Goal: Transaction & Acquisition: Purchase product/service

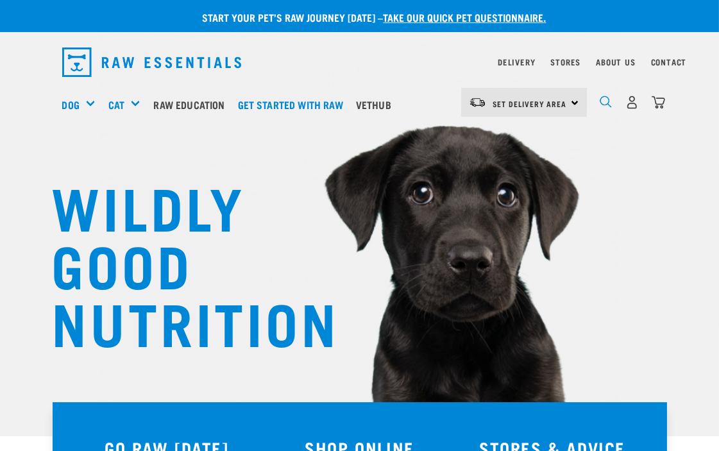
click at [605, 105] on img "dropdown navigation" at bounding box center [606, 102] width 12 height 12
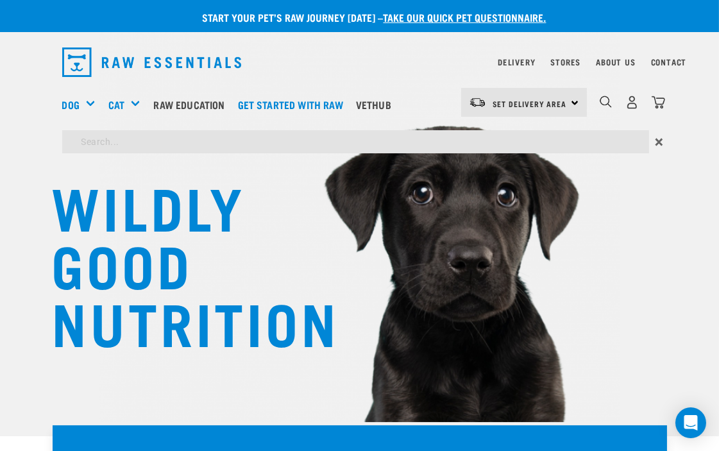
click at [614, 101] on div "0" at bounding box center [632, 102] width 66 height 29
click at [305, 144] on input "search" at bounding box center [355, 141] width 587 height 23
type input "BEEF MINCE ROLLS"
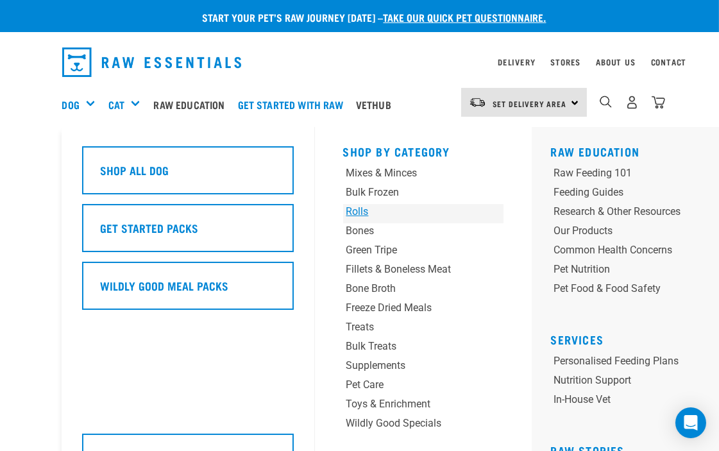
click at [350, 209] on div "Rolls" at bounding box center [409, 211] width 126 height 15
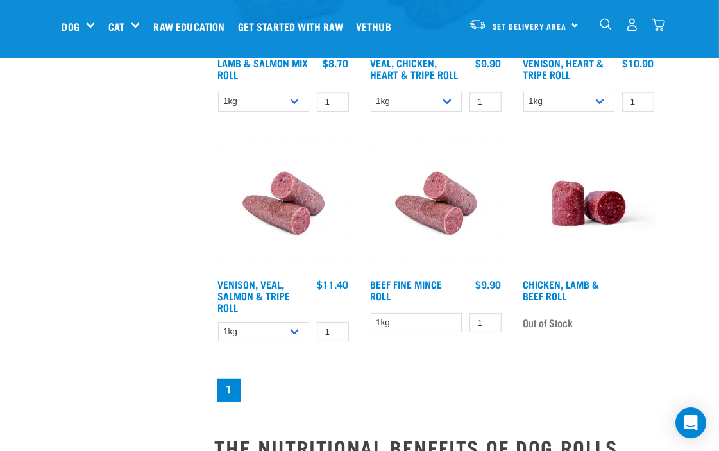
scroll to position [570, 0]
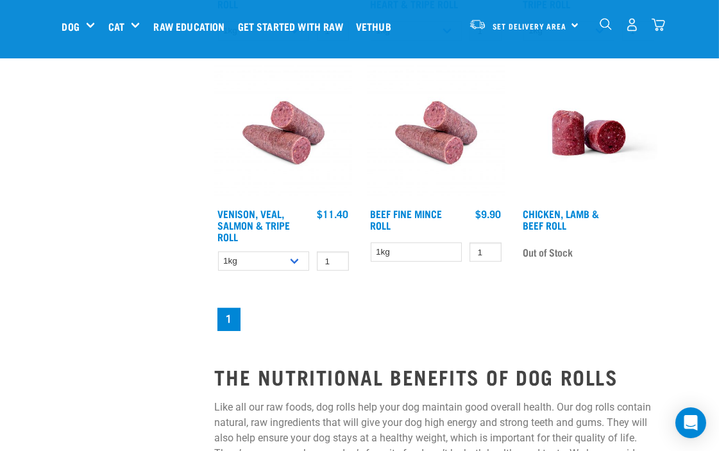
click at [432, 159] on img at bounding box center [436, 132] width 137 height 137
click at [422, 210] on link "Beef Fine Mince Roll" at bounding box center [407, 218] width 72 height 17
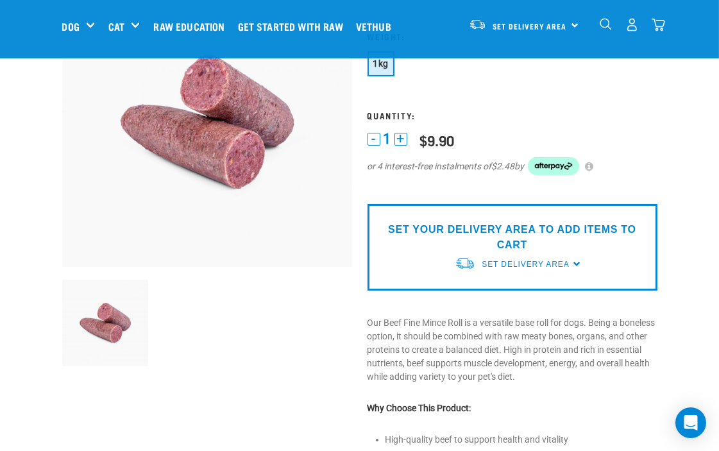
scroll to position [142, 0]
